Goal: Information Seeking & Learning: Learn about a topic

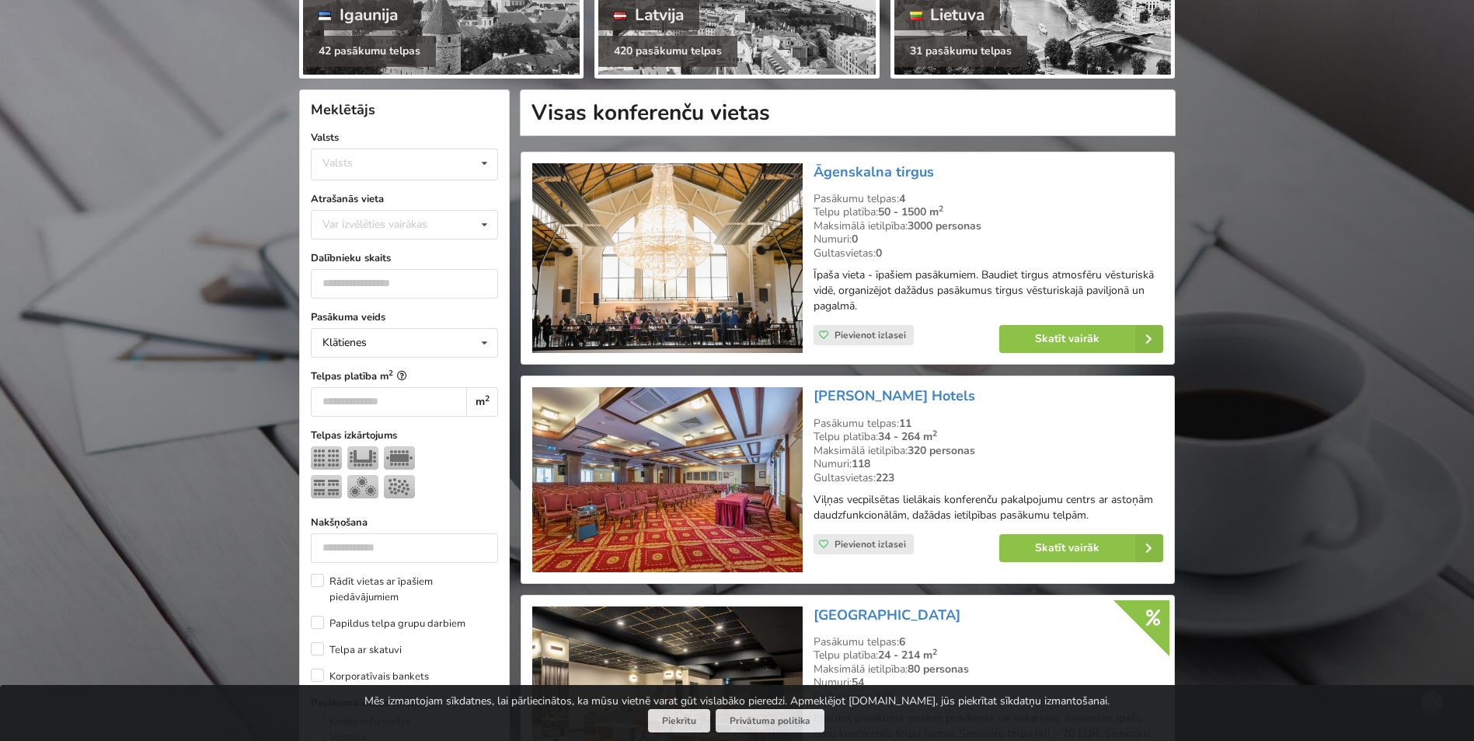
scroll to position [311, 0]
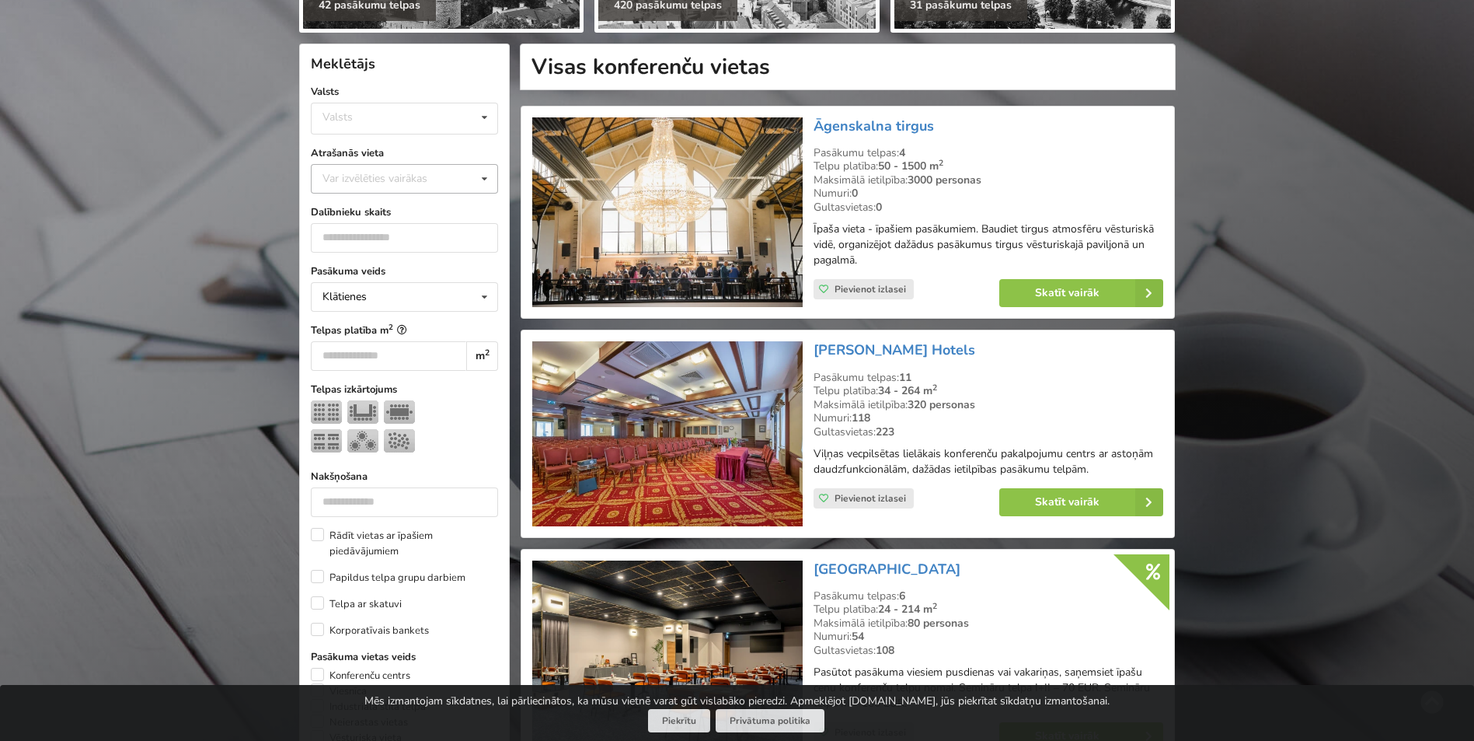
click at [396, 179] on div "Var izvēlēties vairākas" at bounding box center [391, 178] width 144 height 18
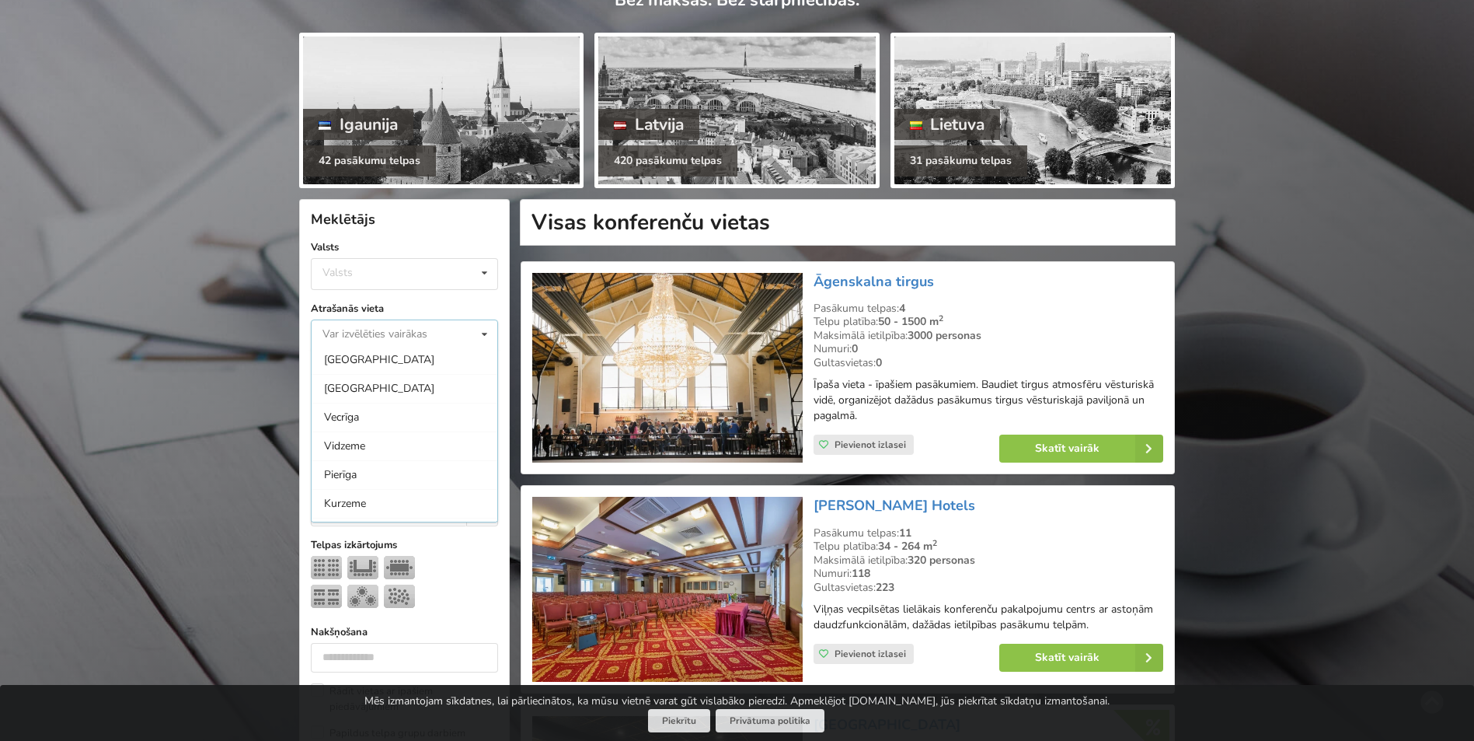
scroll to position [155, 0]
click at [364, 381] on div "[GEOGRAPHIC_DATA]" at bounding box center [405, 379] width 186 height 29
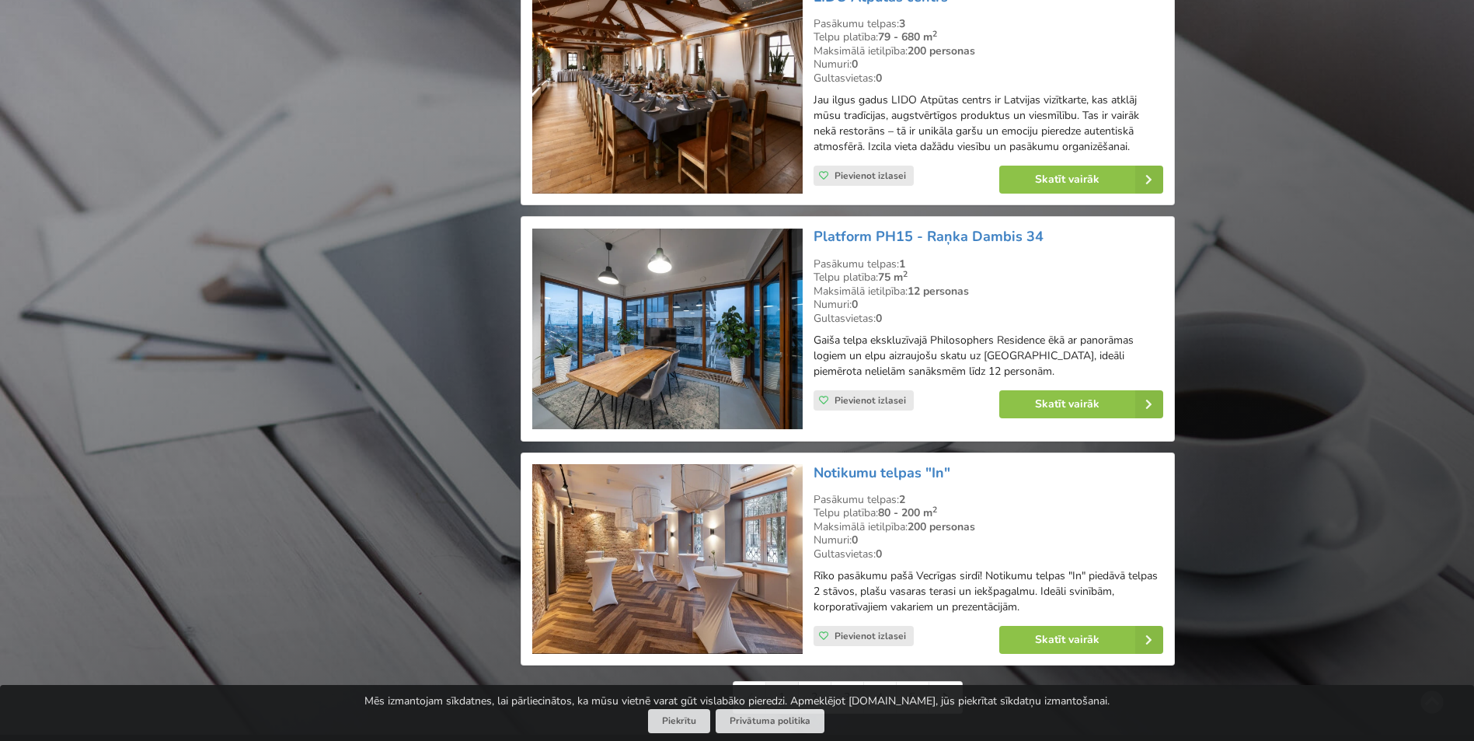
scroll to position [3420, 0]
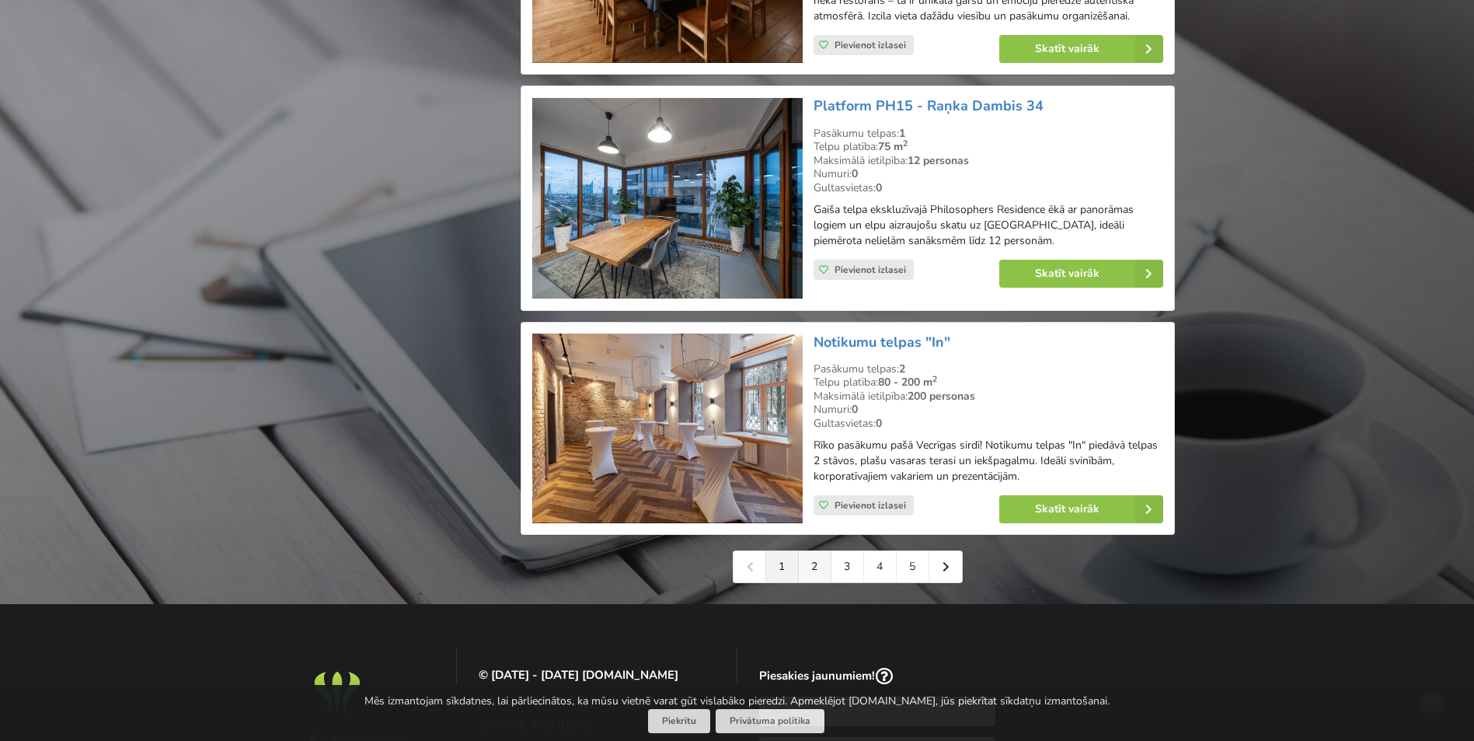
click at [814, 568] on link "2" at bounding box center [815, 566] width 33 height 31
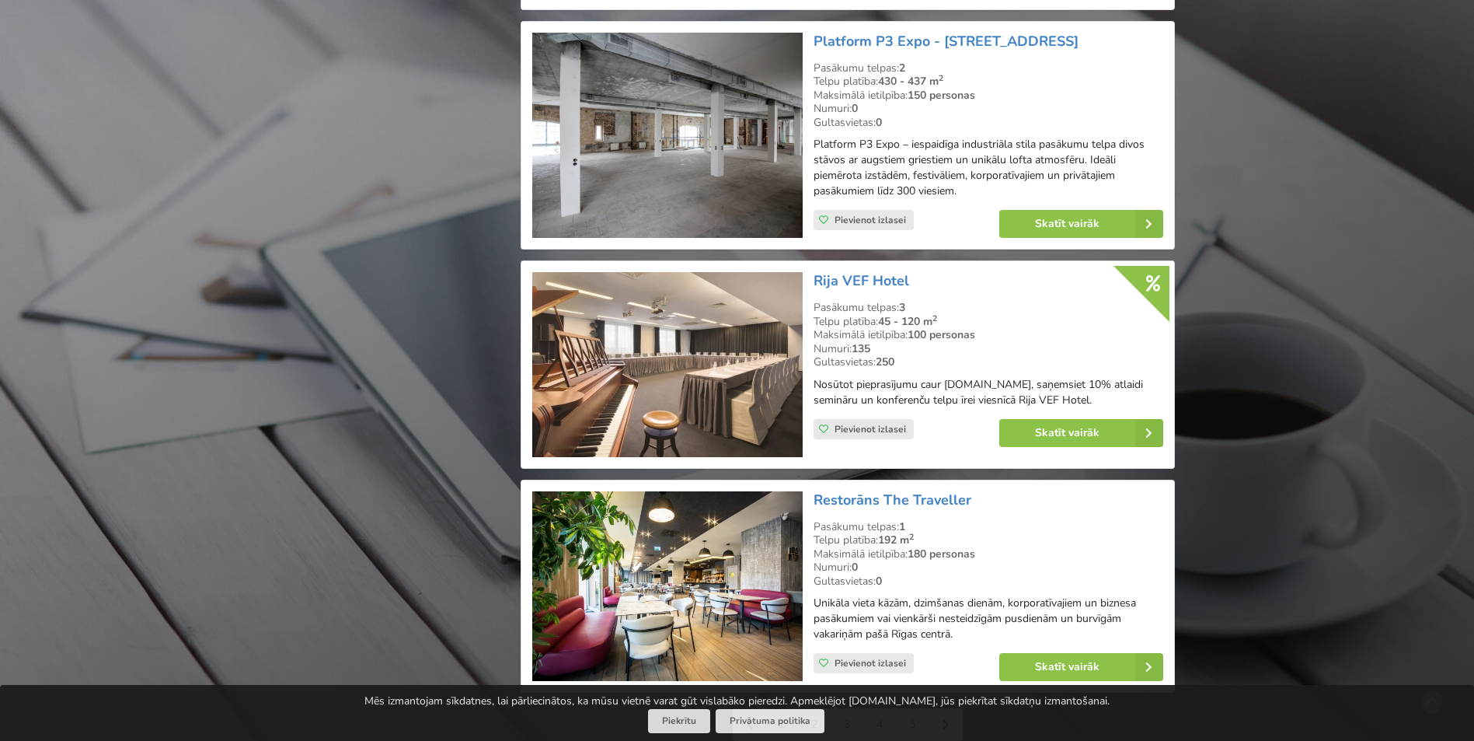
scroll to position [3420, 0]
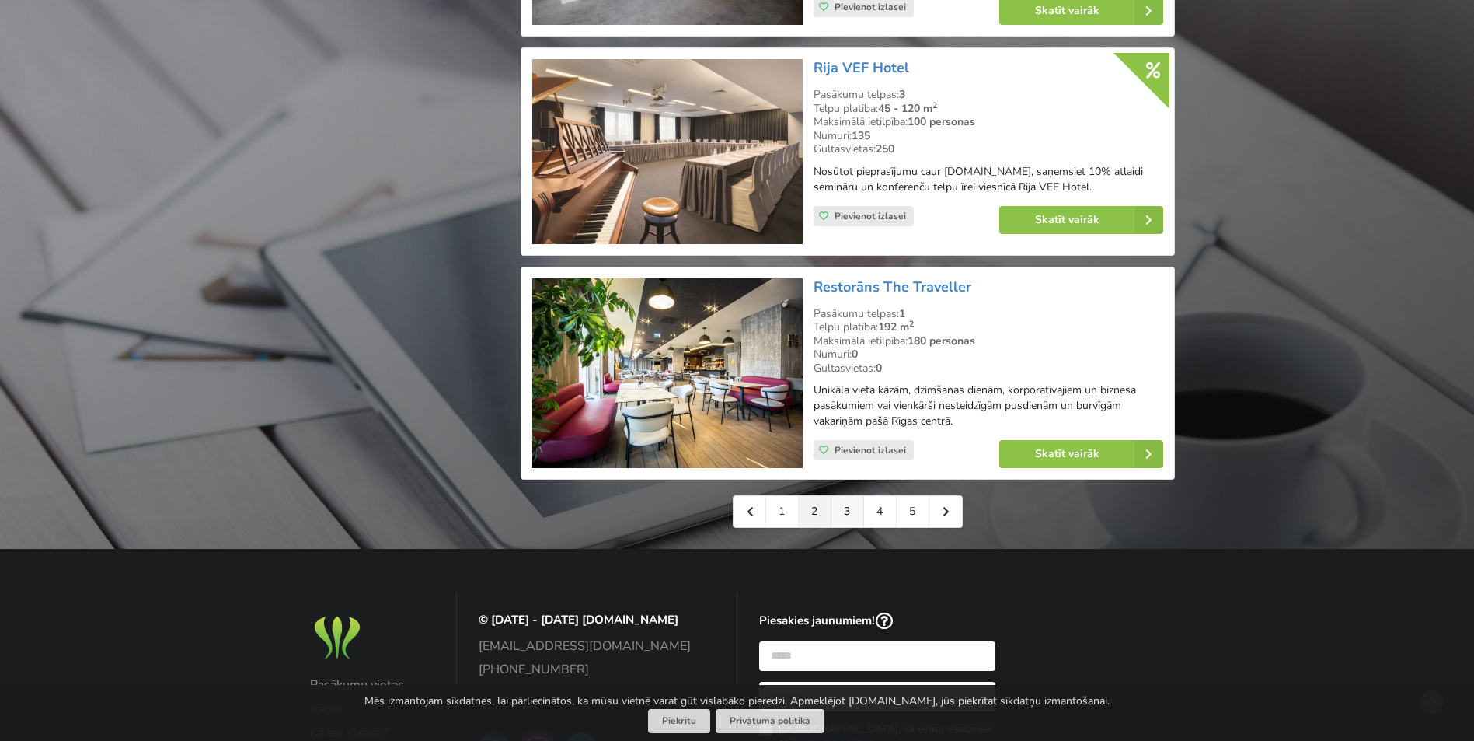
click at [853, 496] on link "3" at bounding box center [848, 511] width 33 height 31
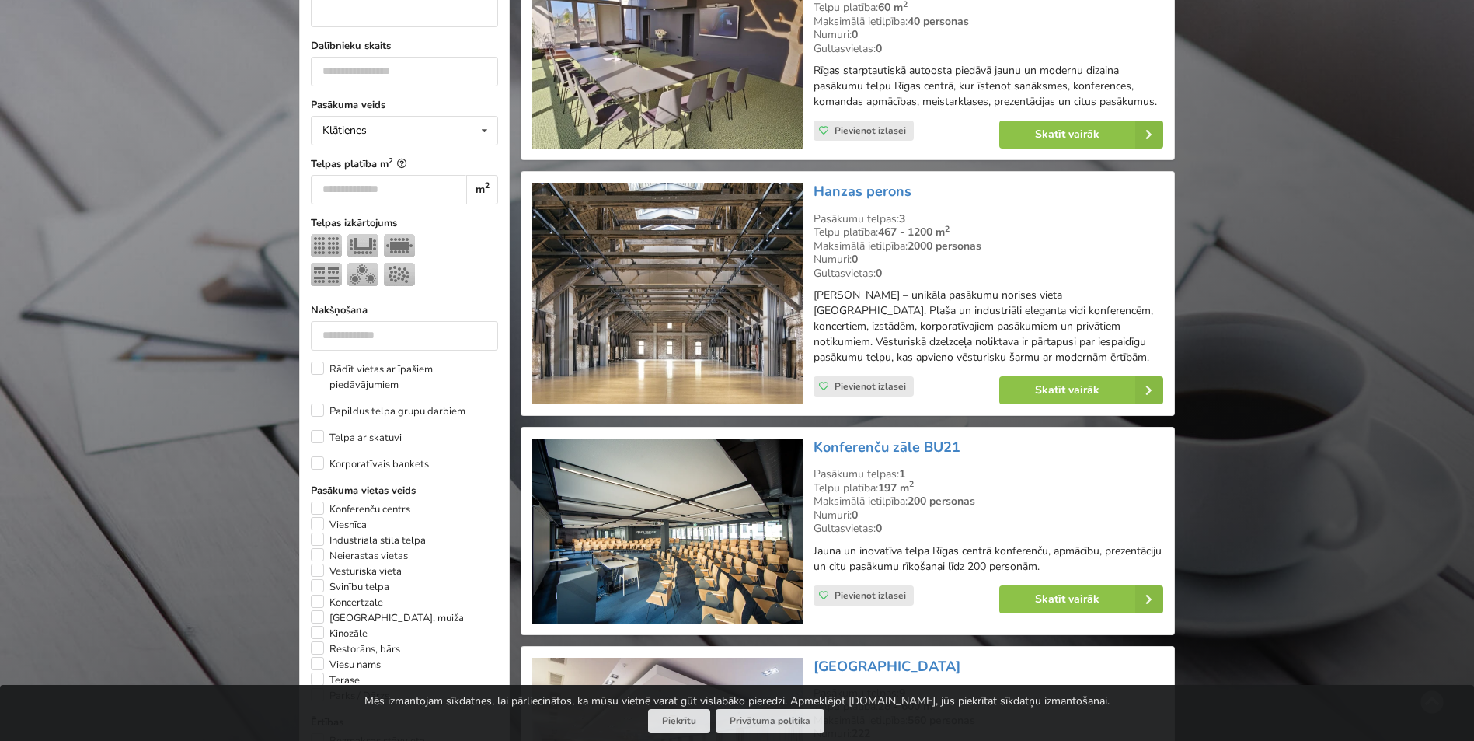
scroll to position [466, 0]
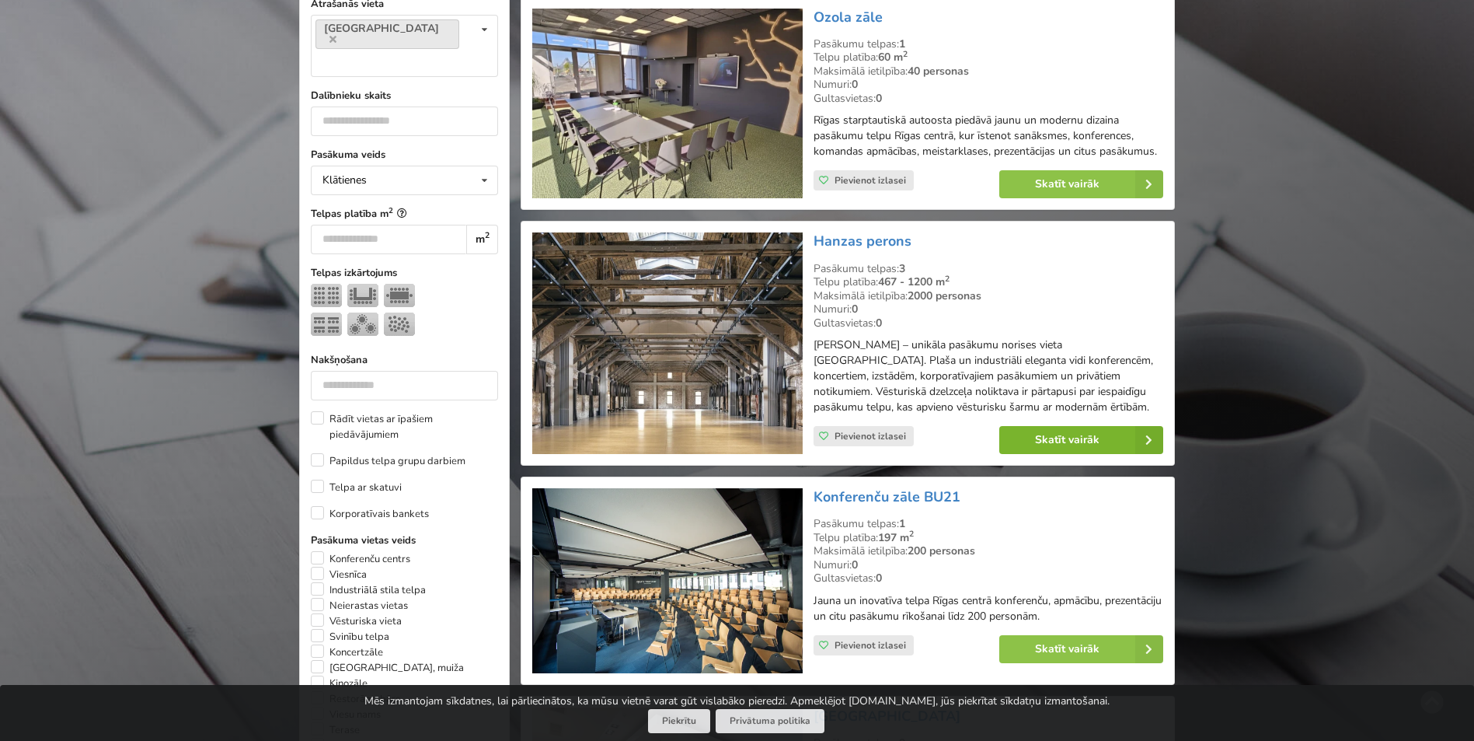
click at [1070, 438] on link "Skatīt vairāk" at bounding box center [1081, 440] width 164 height 28
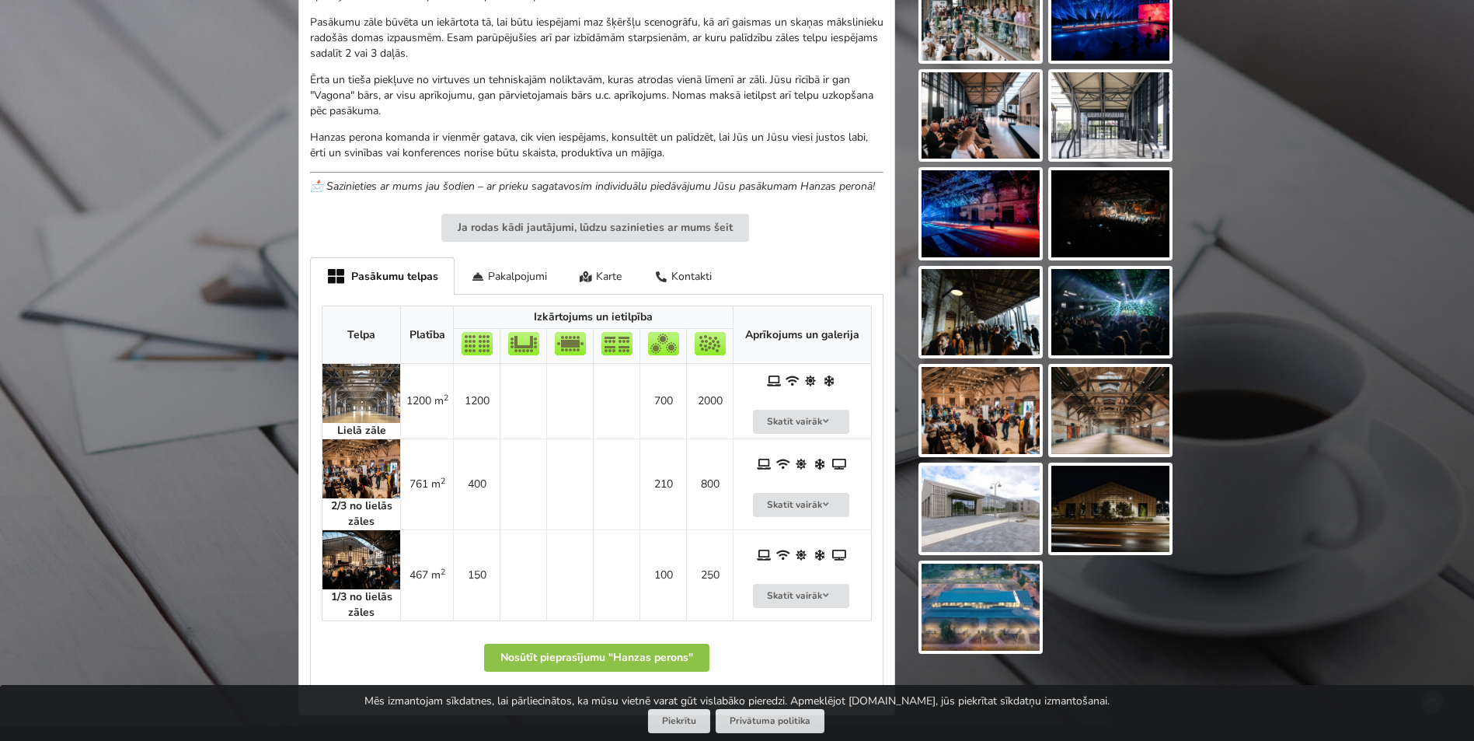
scroll to position [622, 0]
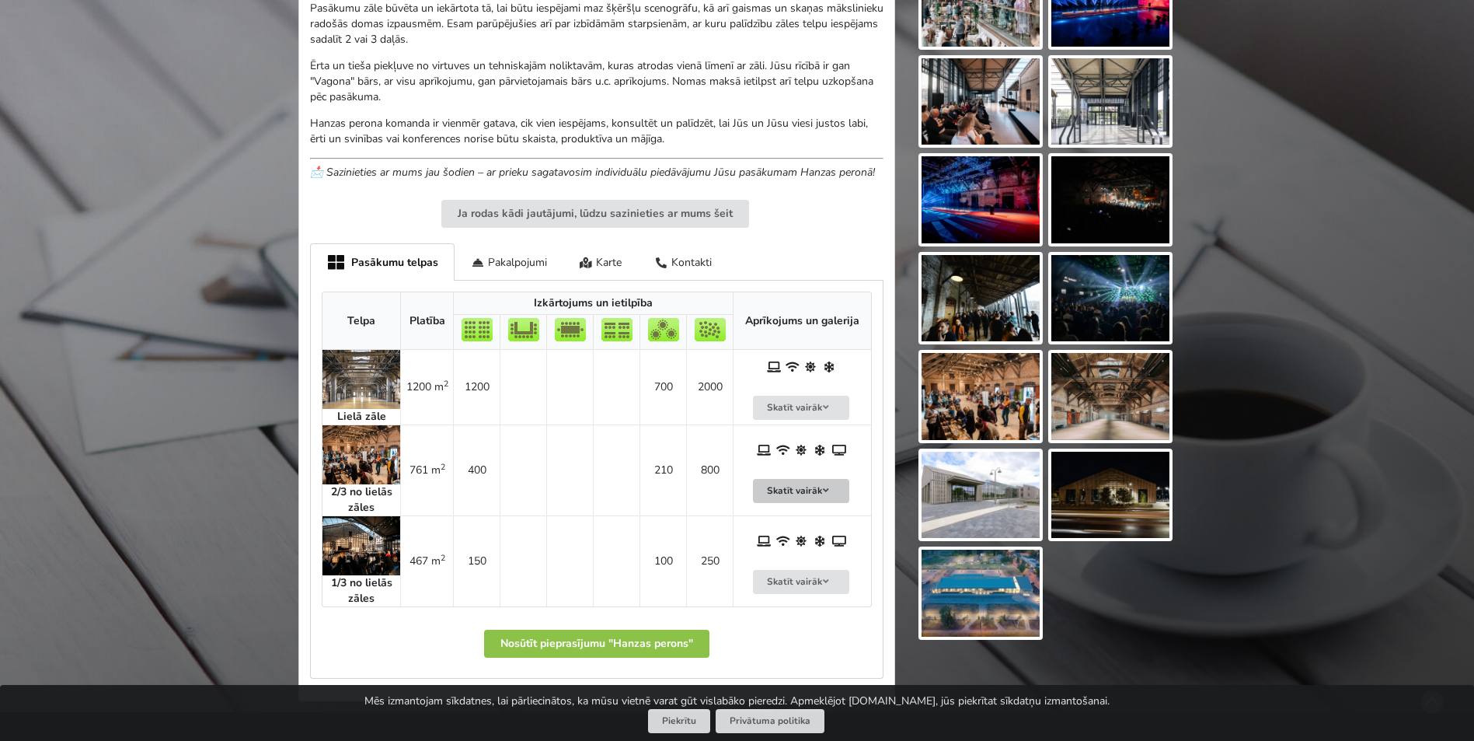
click at [795, 487] on button "Skatīt vairāk" at bounding box center [801, 491] width 96 height 24
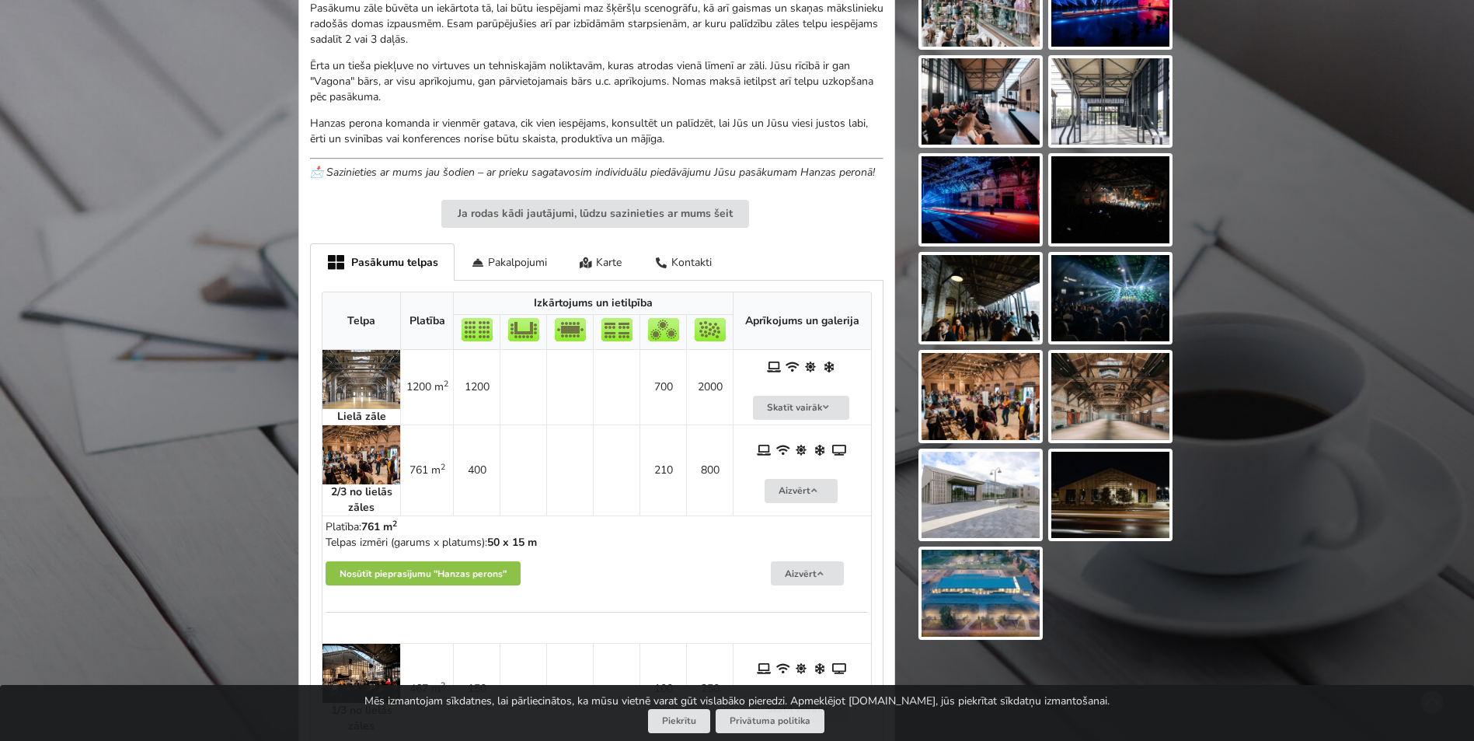
click at [378, 466] on img at bounding box center [362, 454] width 78 height 59
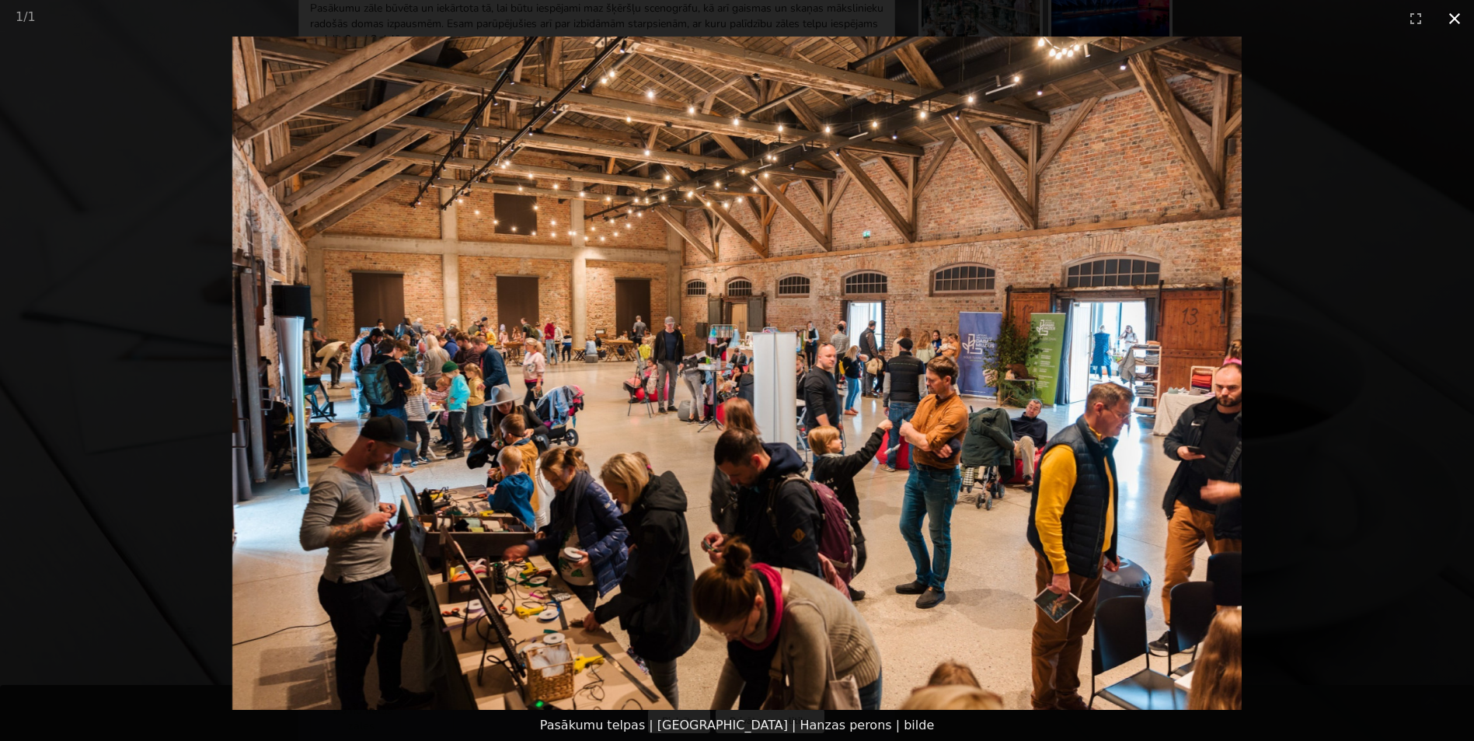
click at [1451, 19] on button "Close gallery" at bounding box center [1454, 18] width 39 height 37
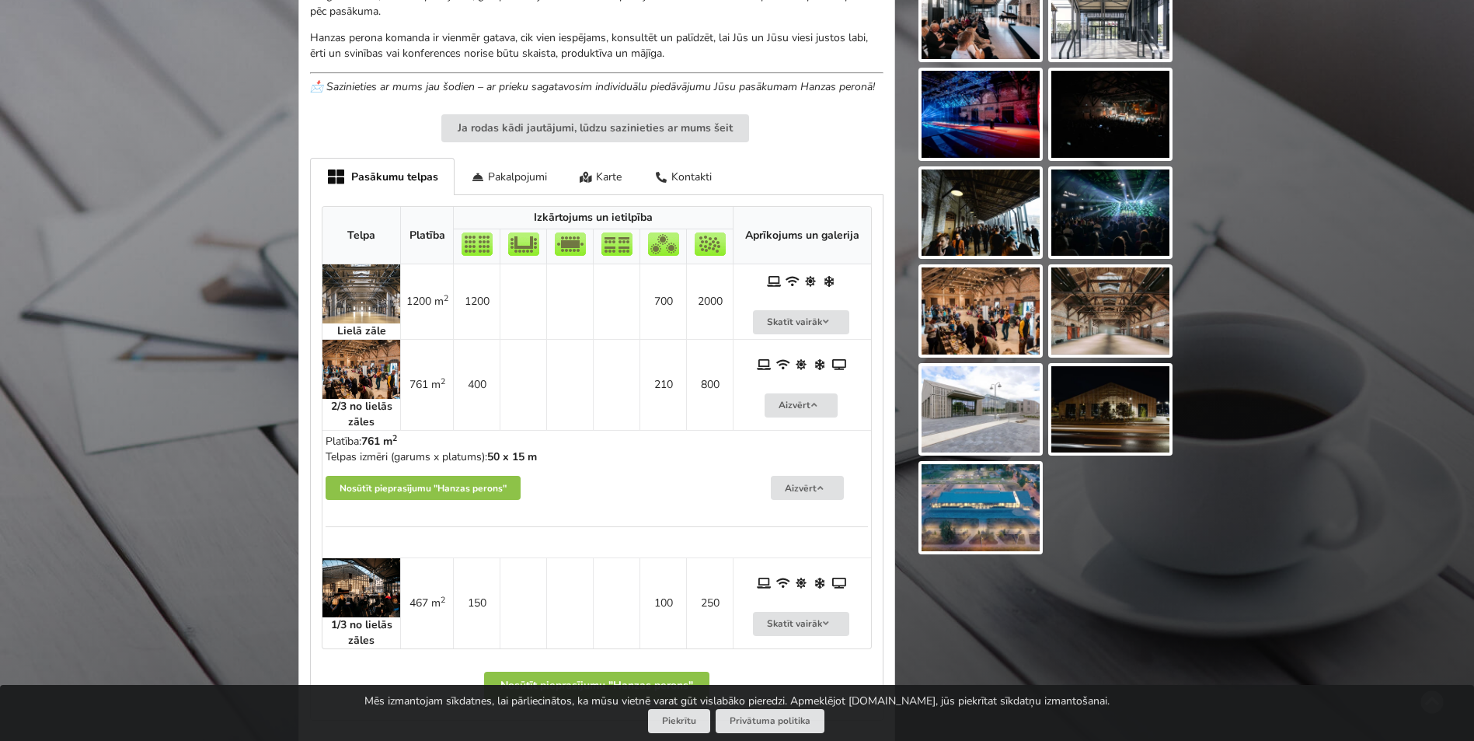
scroll to position [777, 0]
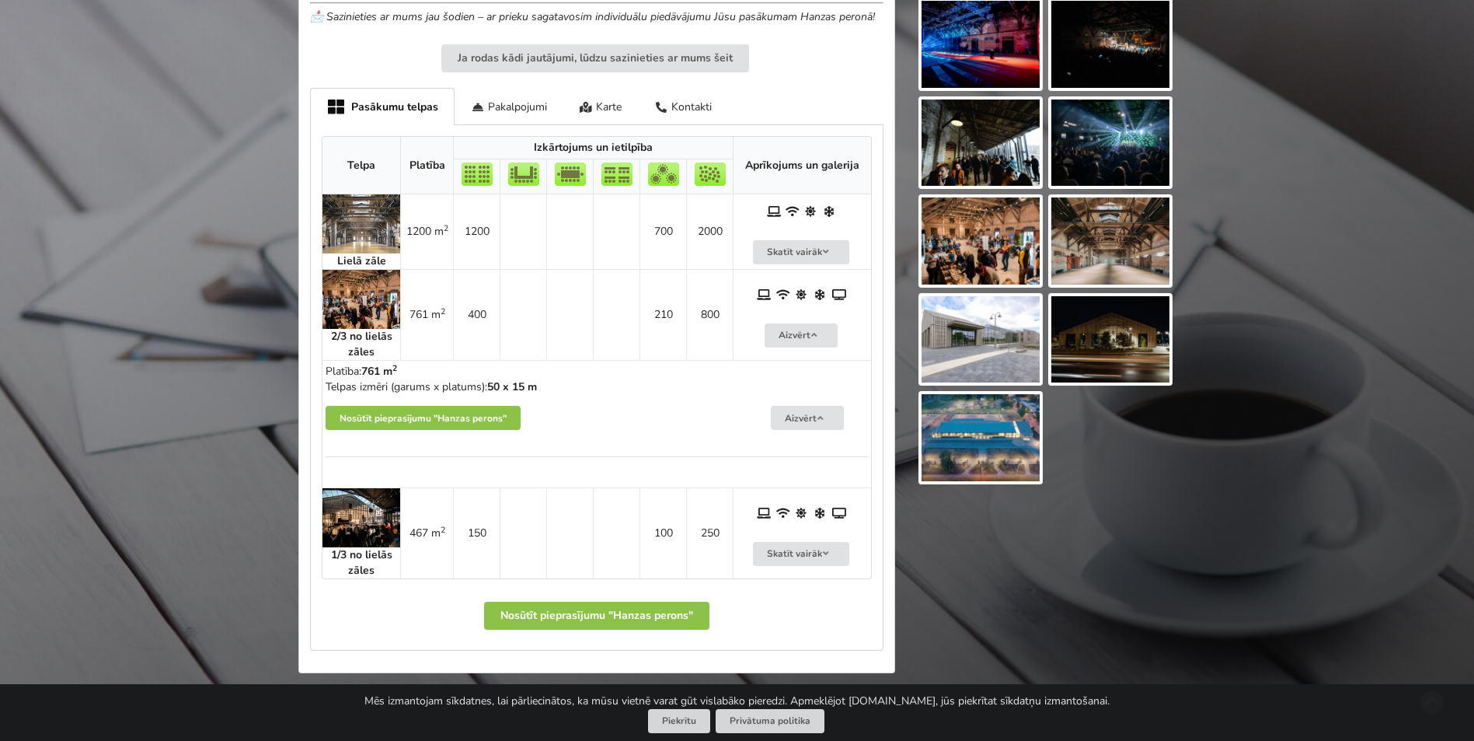
click at [361, 514] on img at bounding box center [362, 517] width 78 height 59
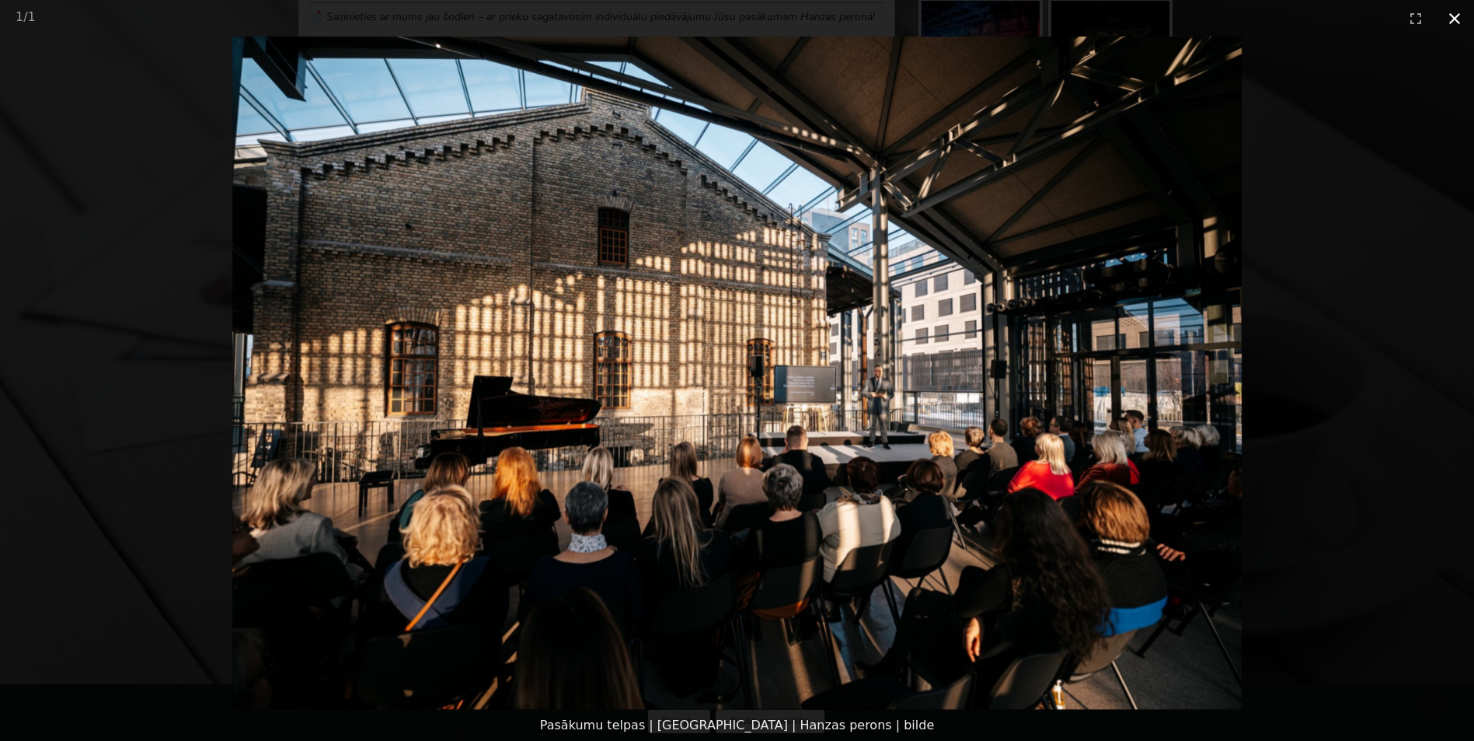
click at [1463, 18] on button "Close gallery" at bounding box center [1454, 18] width 39 height 37
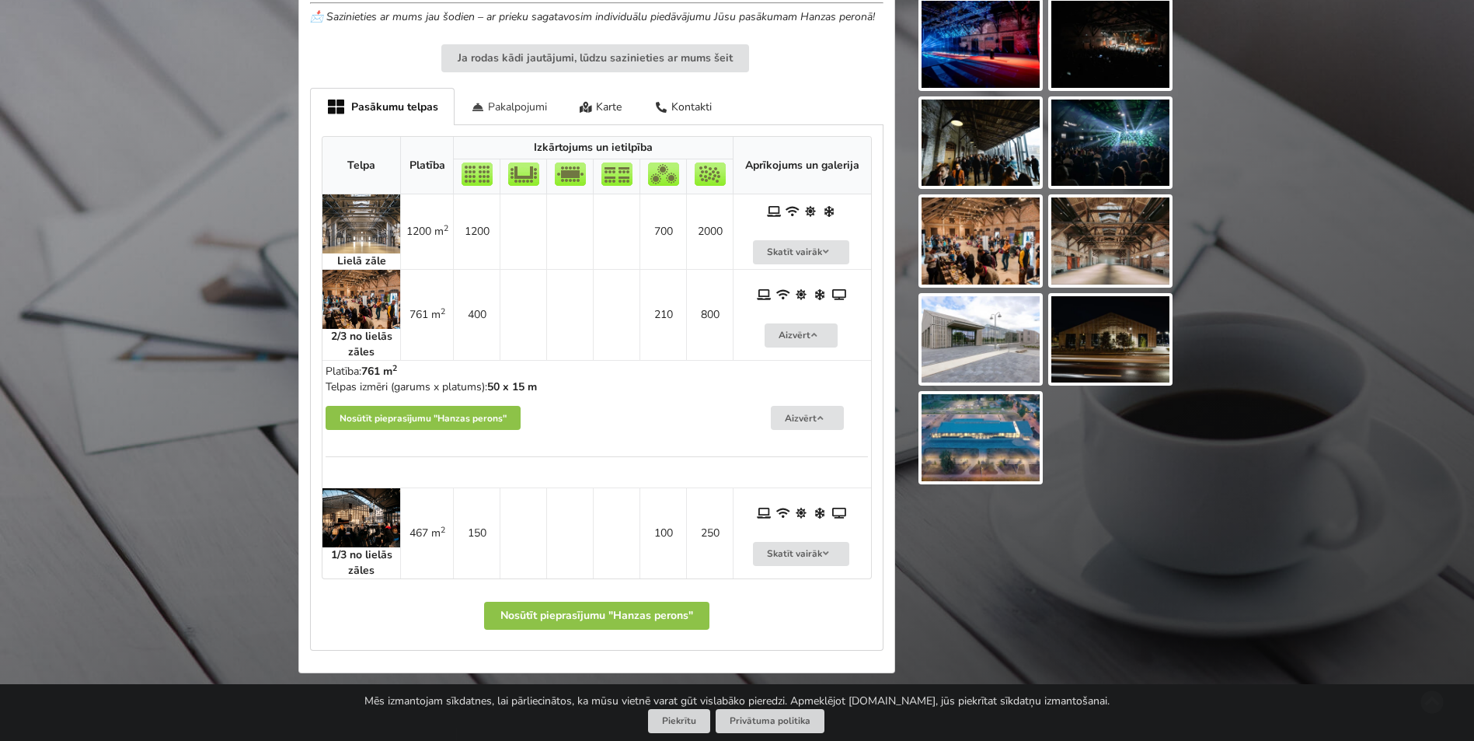
click at [516, 114] on div "Pakalpojumi" at bounding box center [509, 106] width 109 height 37
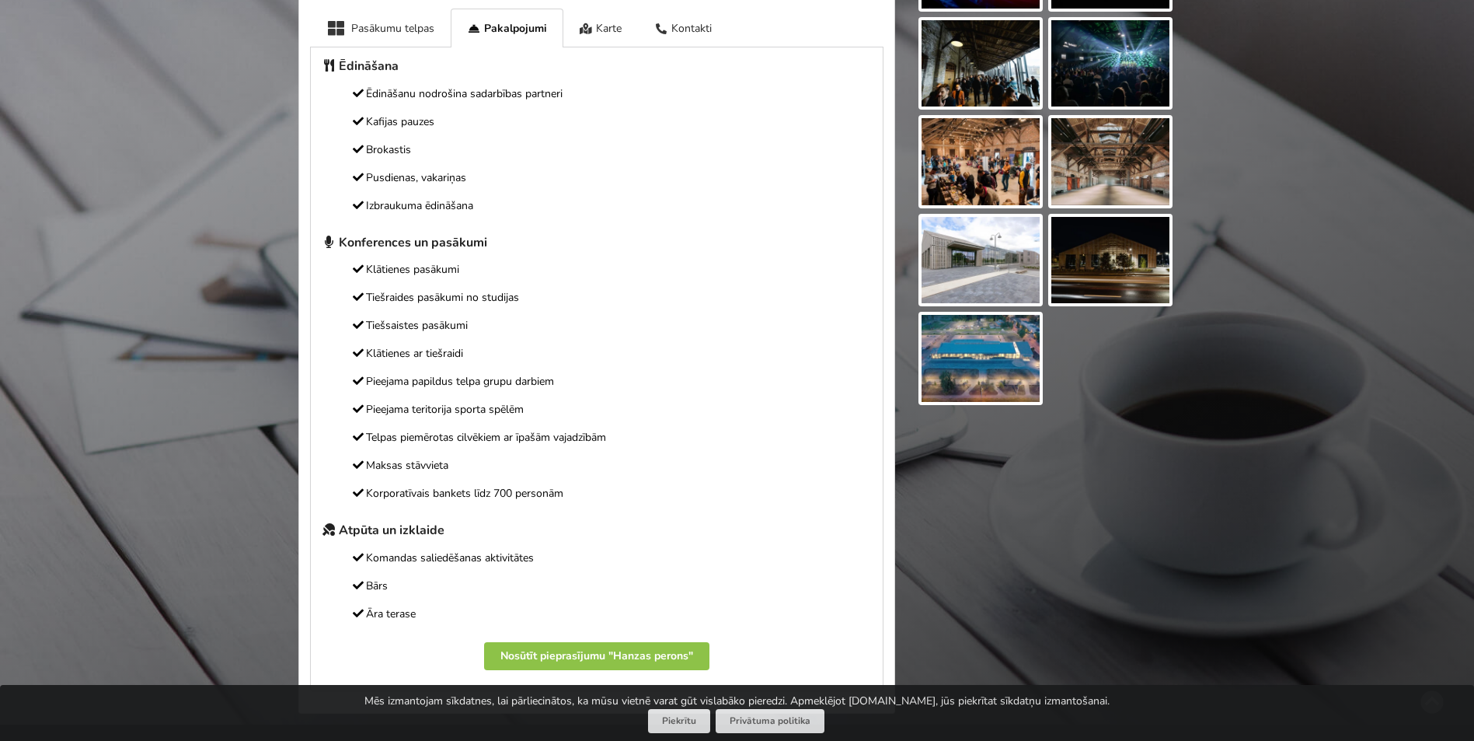
scroll to position [855, 0]
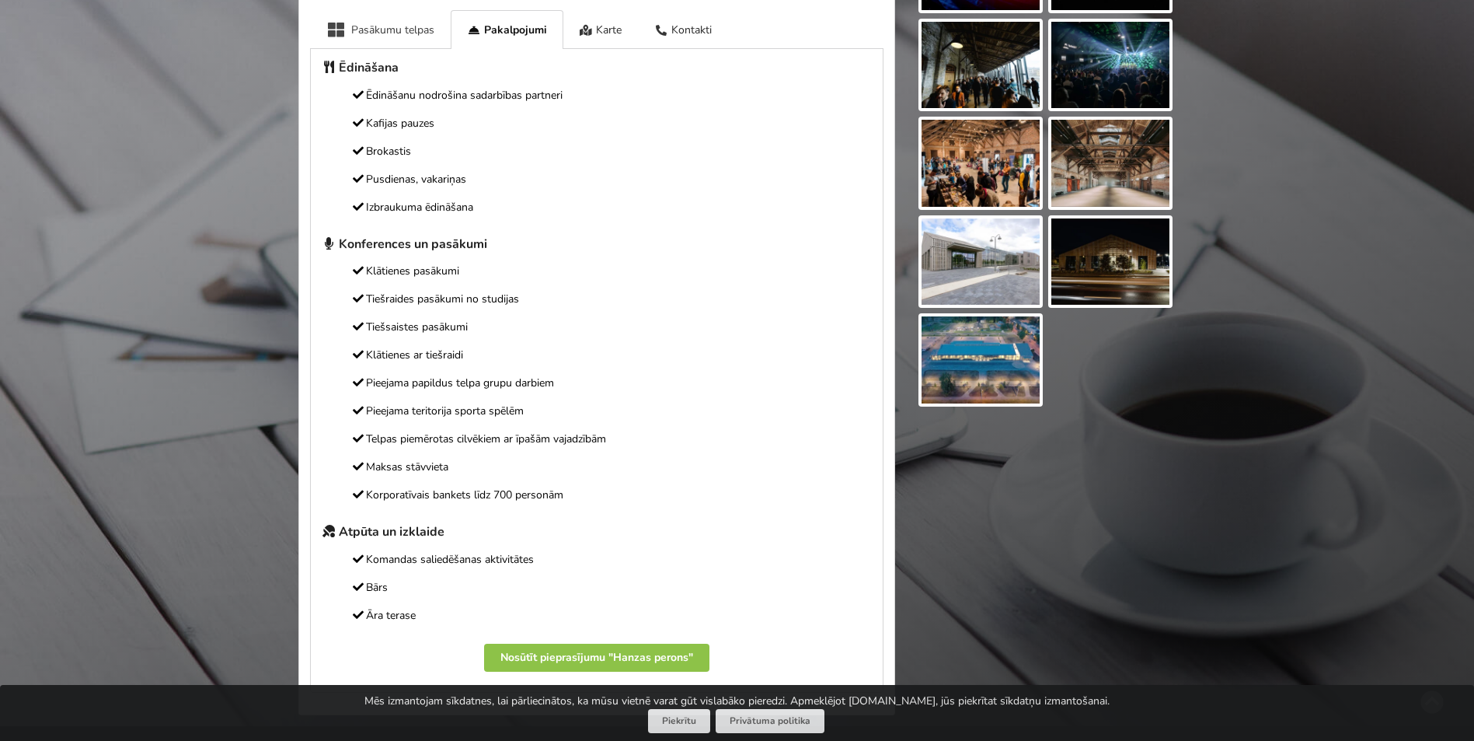
click at [411, 31] on div "Pasākumu telpas" at bounding box center [380, 29] width 141 height 38
